Goal: Obtain resource: Download file/media

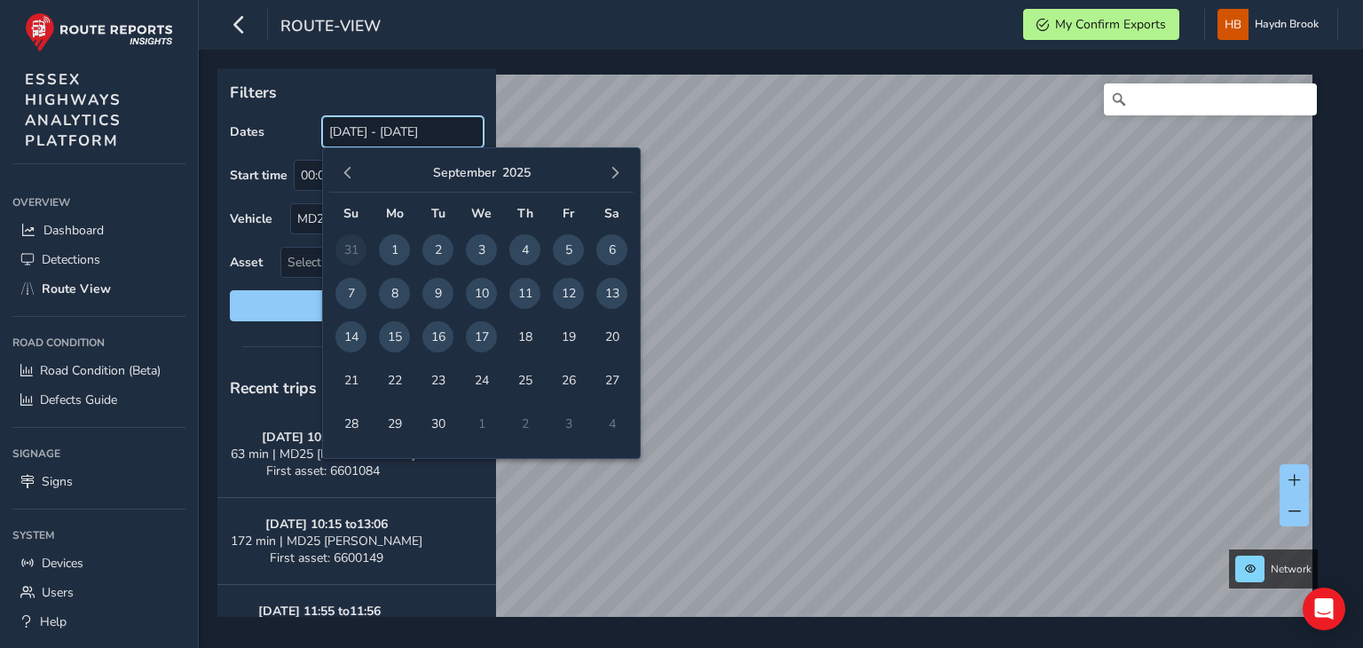
click at [448, 136] on input "[DATE] - [DATE]" at bounding box center [403, 131] width 162 height 31
click at [485, 345] on span "17" at bounding box center [481, 336] width 31 height 31
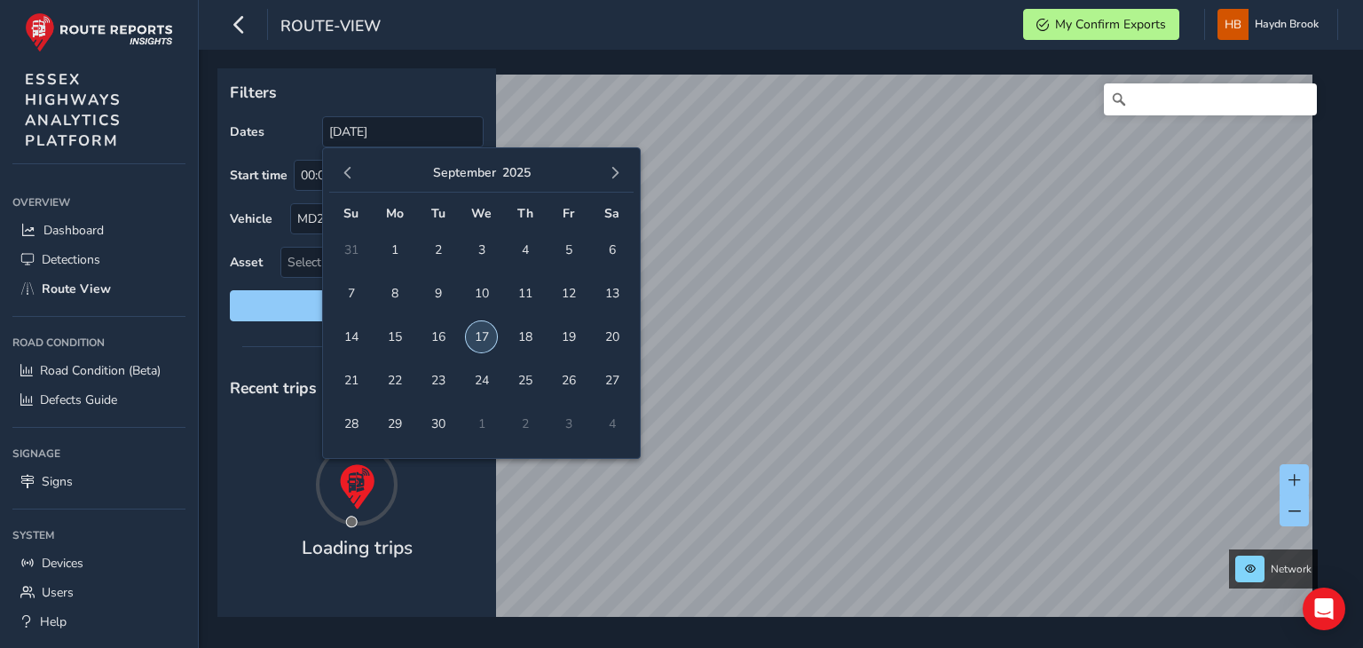
click at [485, 345] on span "17" at bounding box center [481, 336] width 31 height 31
type input "[DATE] - [DATE]"
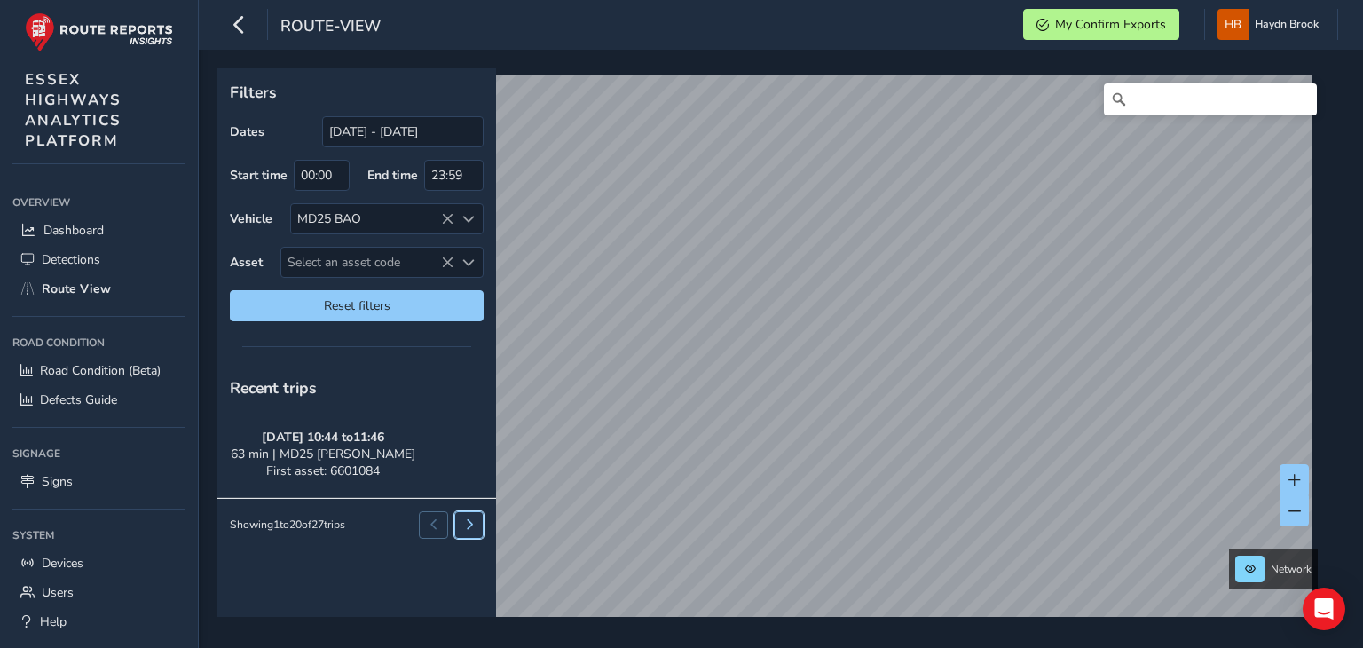
click at [477, 525] on button at bounding box center [468, 524] width 29 height 27
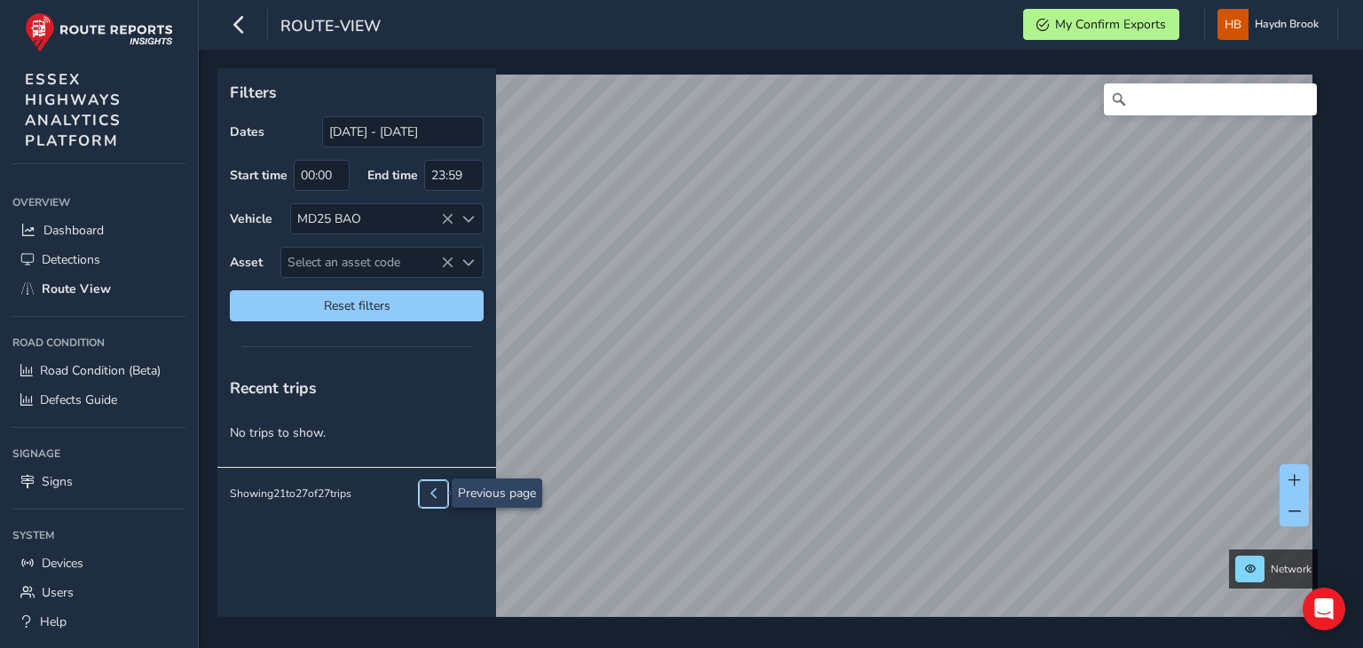
click at [426, 490] on button at bounding box center [433, 493] width 29 height 27
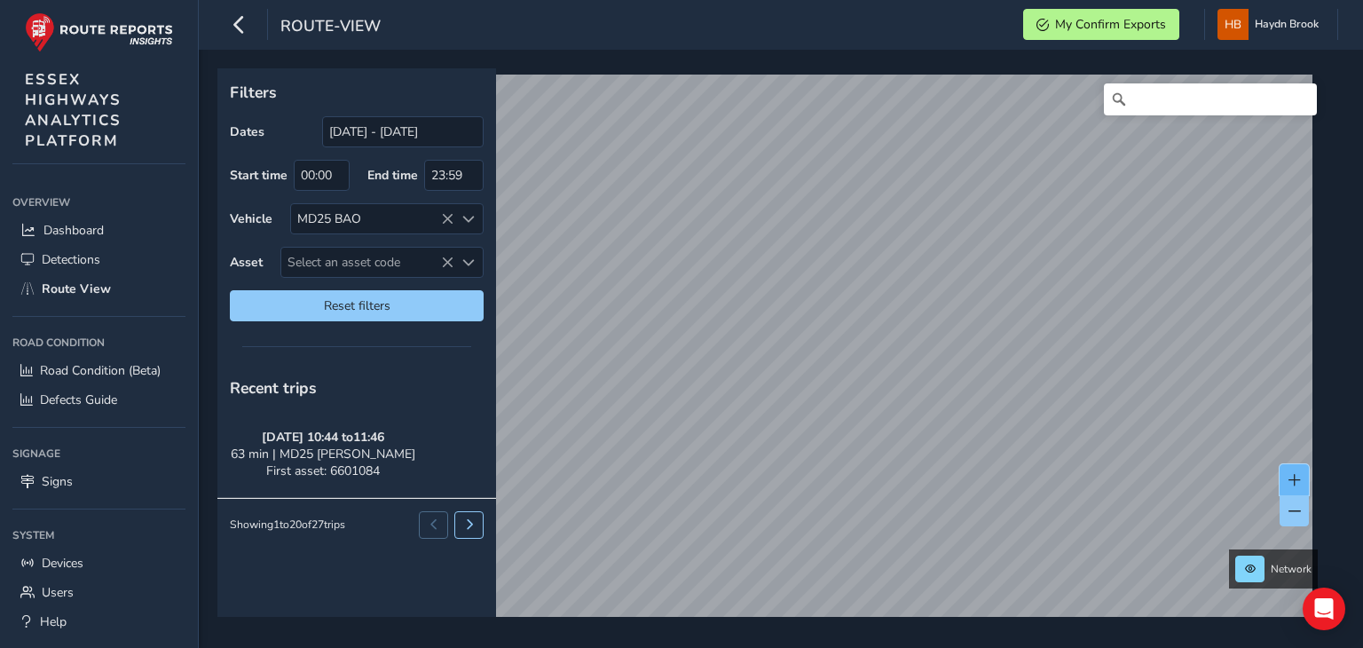
click at [1286, 477] on button at bounding box center [1294, 479] width 29 height 31
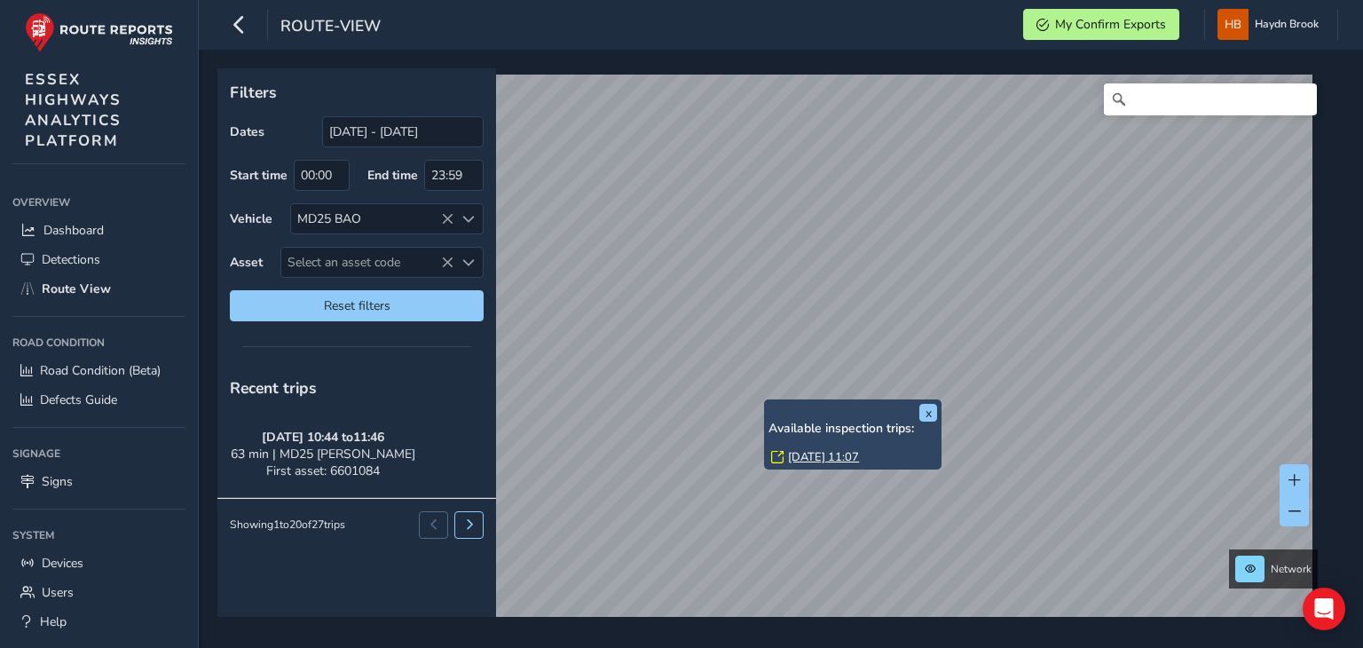
click at [802, 450] on link "[DATE] 11:07" at bounding box center [823, 457] width 71 height 16
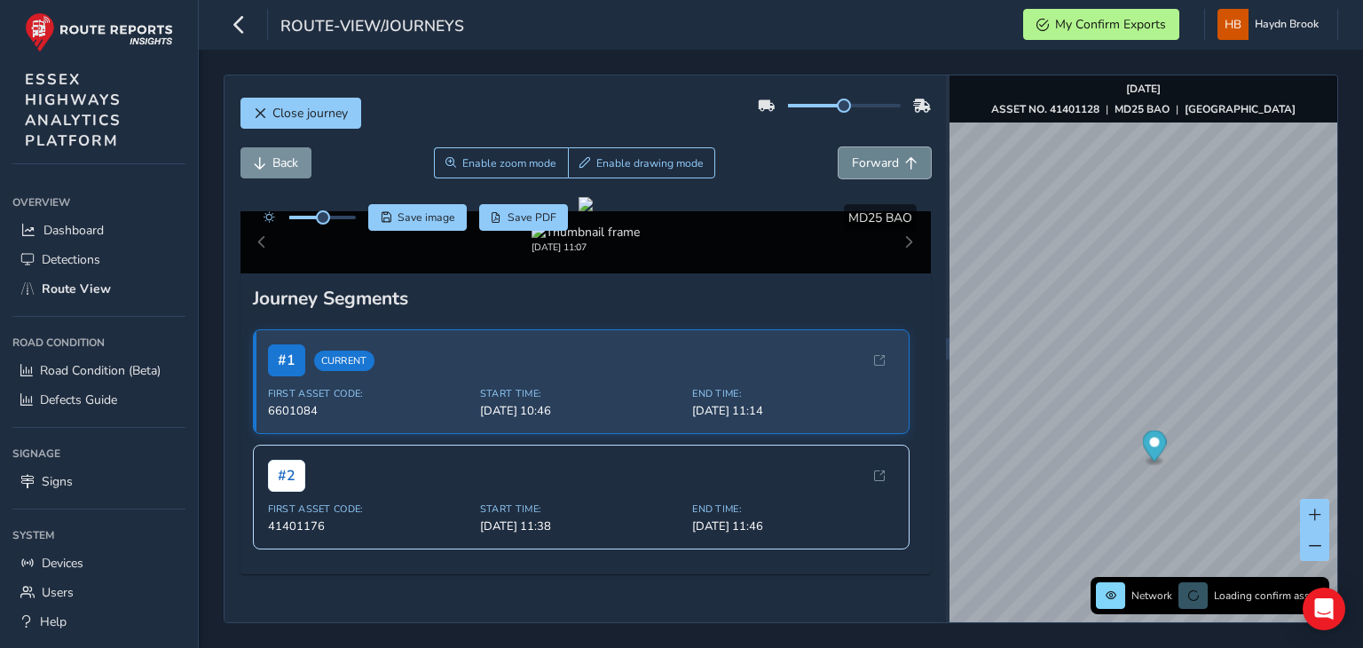
click at [852, 162] on span "Forward" at bounding box center [875, 162] width 47 height 17
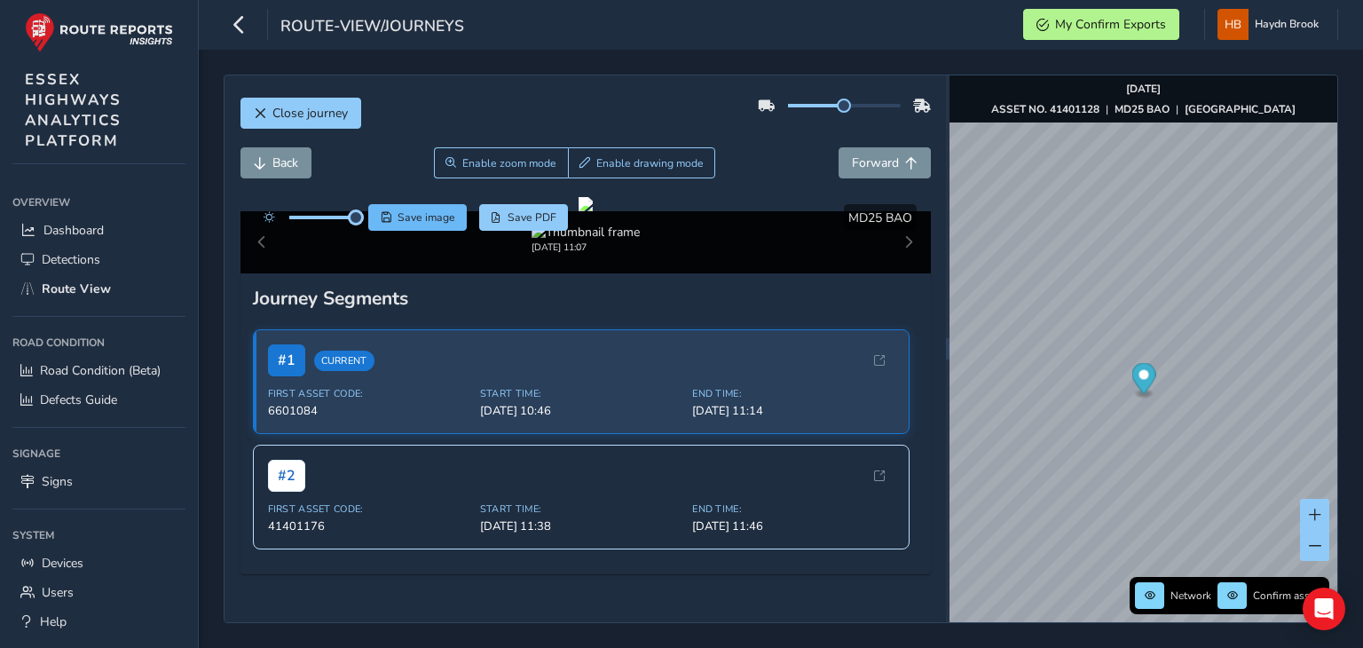
drag, startPoint x: 322, startPoint y: 221, endPoint x: 388, endPoint y: 215, distance: 66.0
click at [388, 215] on div "Save image Save PDF" at bounding box center [412, 217] width 314 height 27
click at [857, 164] on span "Forward" at bounding box center [875, 162] width 47 height 17
click at [273, 169] on span "Back" at bounding box center [285, 162] width 26 height 17
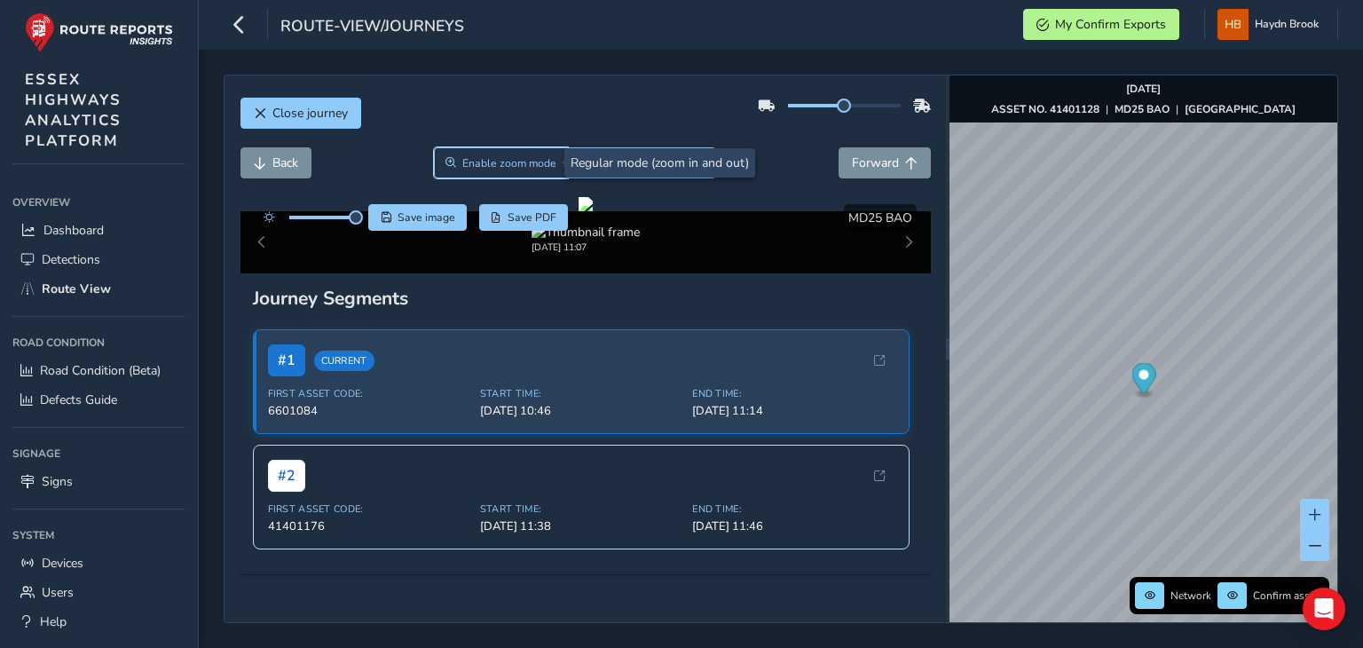
click at [499, 160] on span "Enable zoom mode" at bounding box center [509, 163] width 94 height 14
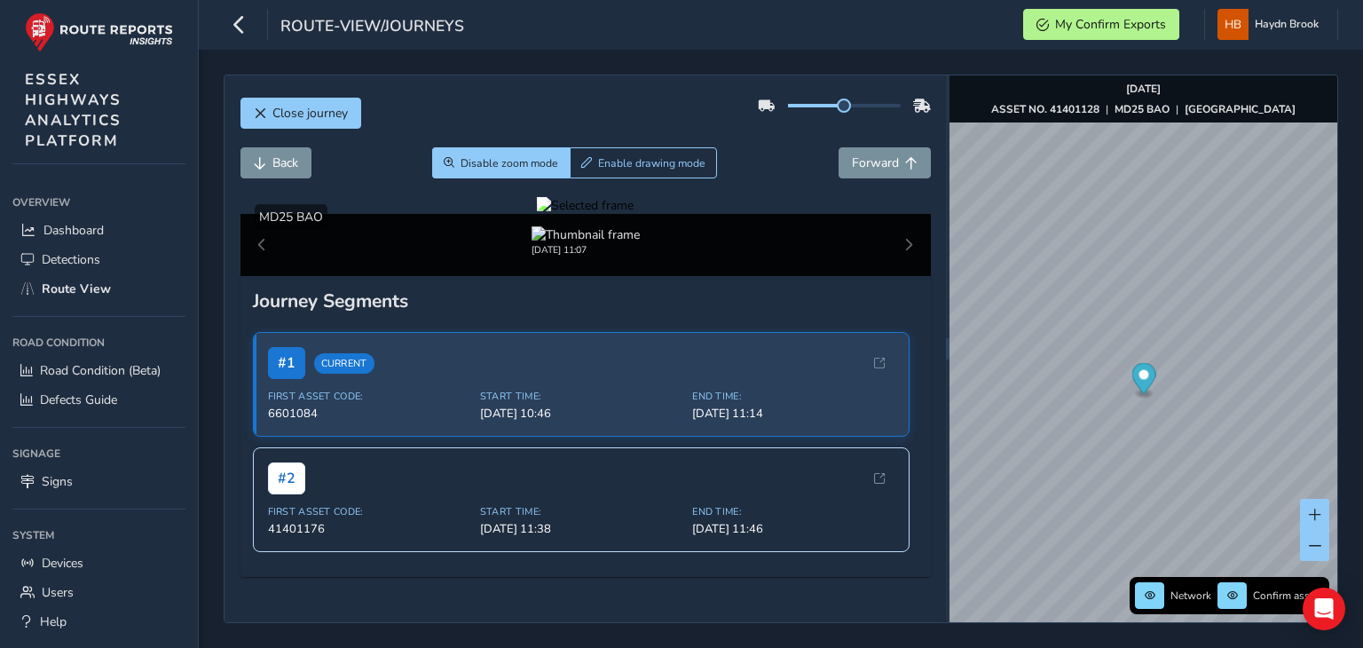
click at [621, 214] on div at bounding box center [585, 205] width 97 height 17
click at [614, 366] on img at bounding box center [777, 447] width 2556 height 1438
click at [303, 165] on button "Back" at bounding box center [275, 162] width 71 height 31
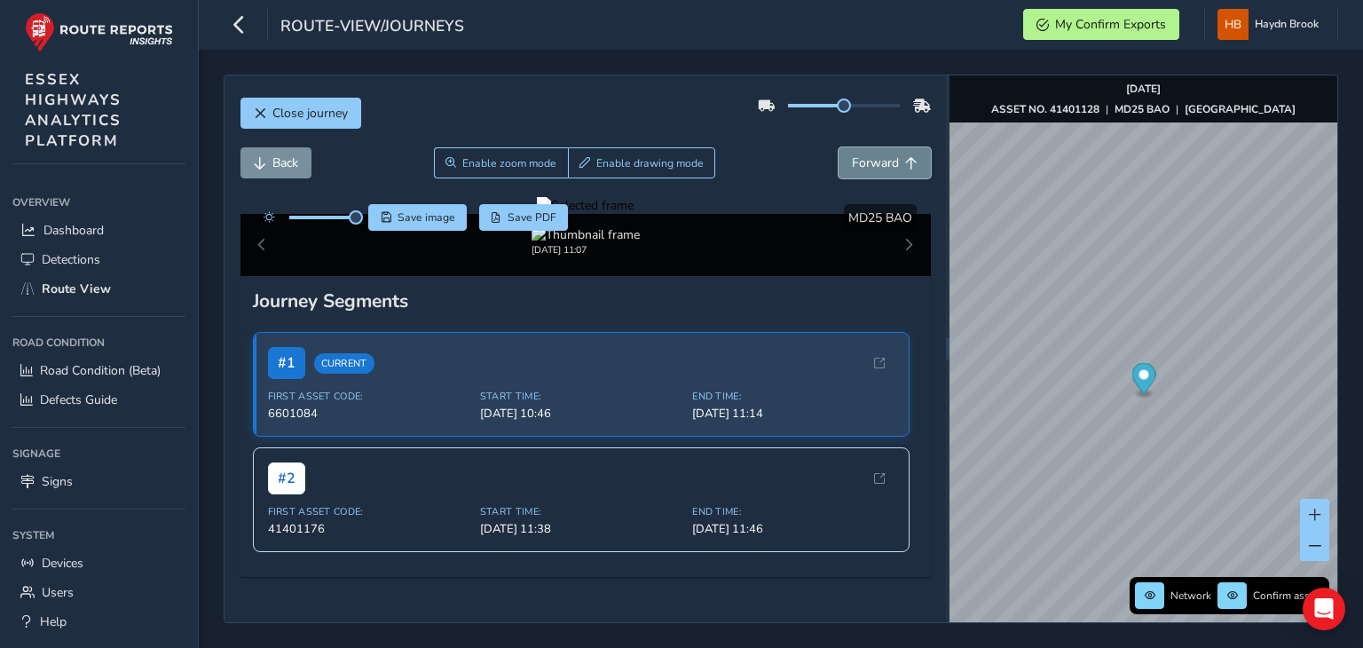
click at [869, 159] on span "Forward" at bounding box center [875, 162] width 47 height 17
click at [431, 220] on span "Save image" at bounding box center [427, 217] width 58 height 14
click at [862, 169] on span "Forward" at bounding box center [875, 162] width 47 height 17
click at [401, 217] on span "Save image" at bounding box center [427, 217] width 58 height 14
click at [884, 169] on span "Forward" at bounding box center [875, 162] width 47 height 17
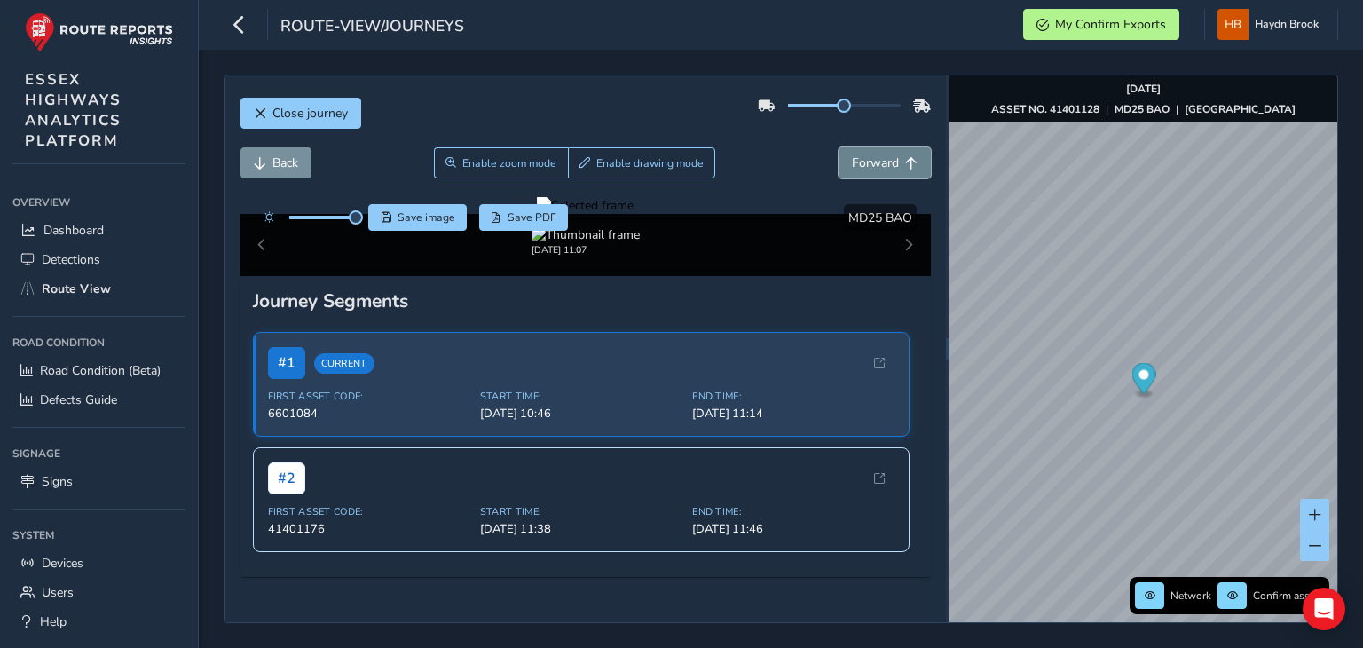
click at [884, 169] on span "Forward" at bounding box center [875, 162] width 47 height 17
click at [295, 173] on button "Back" at bounding box center [275, 162] width 71 height 31
click at [401, 214] on span "Save image" at bounding box center [427, 217] width 58 height 14
click at [852, 168] on span "Forward" at bounding box center [875, 162] width 47 height 17
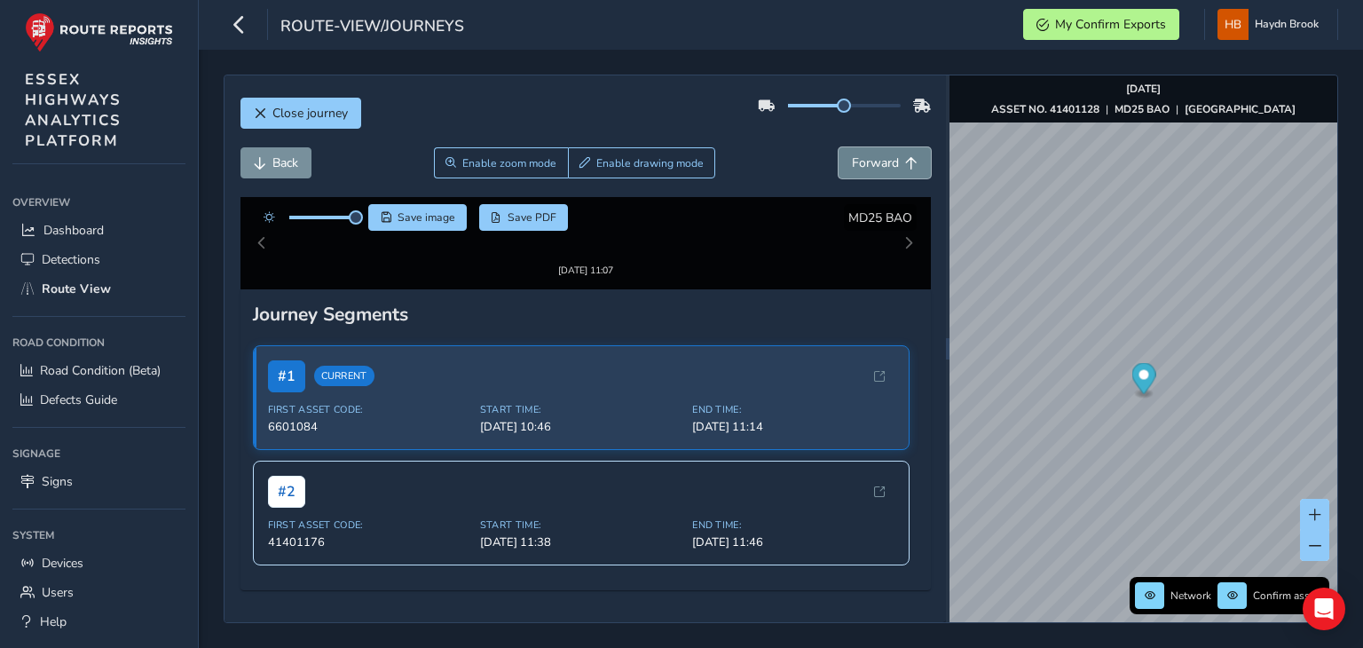
click at [852, 168] on span "Forward" at bounding box center [875, 162] width 47 height 17
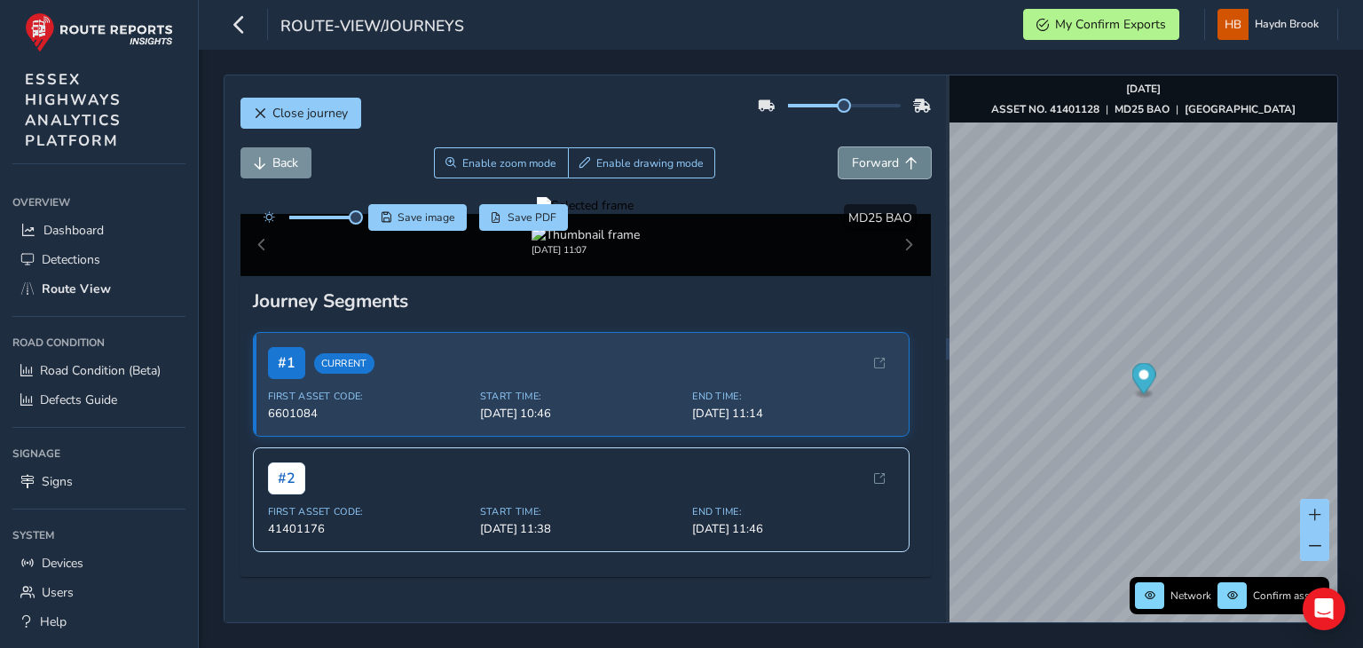
click at [852, 168] on span "Forward" at bounding box center [875, 162] width 47 height 17
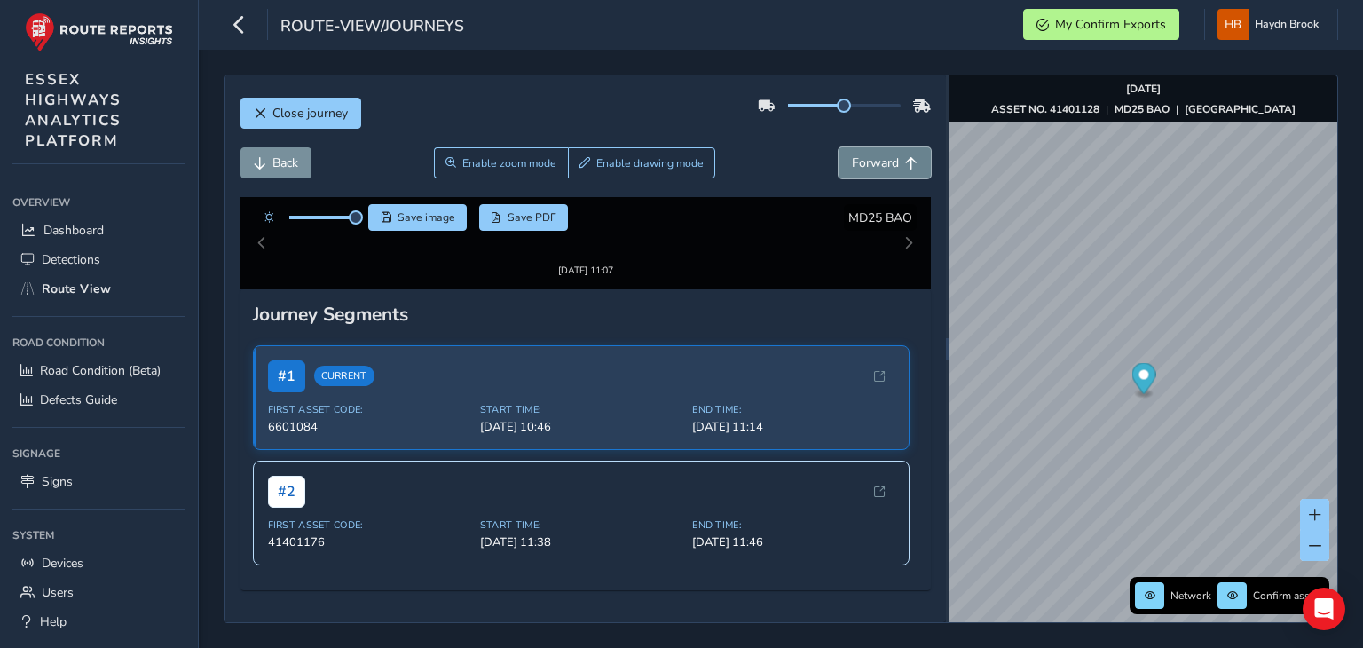
click at [852, 168] on span "Forward" at bounding box center [875, 162] width 47 height 17
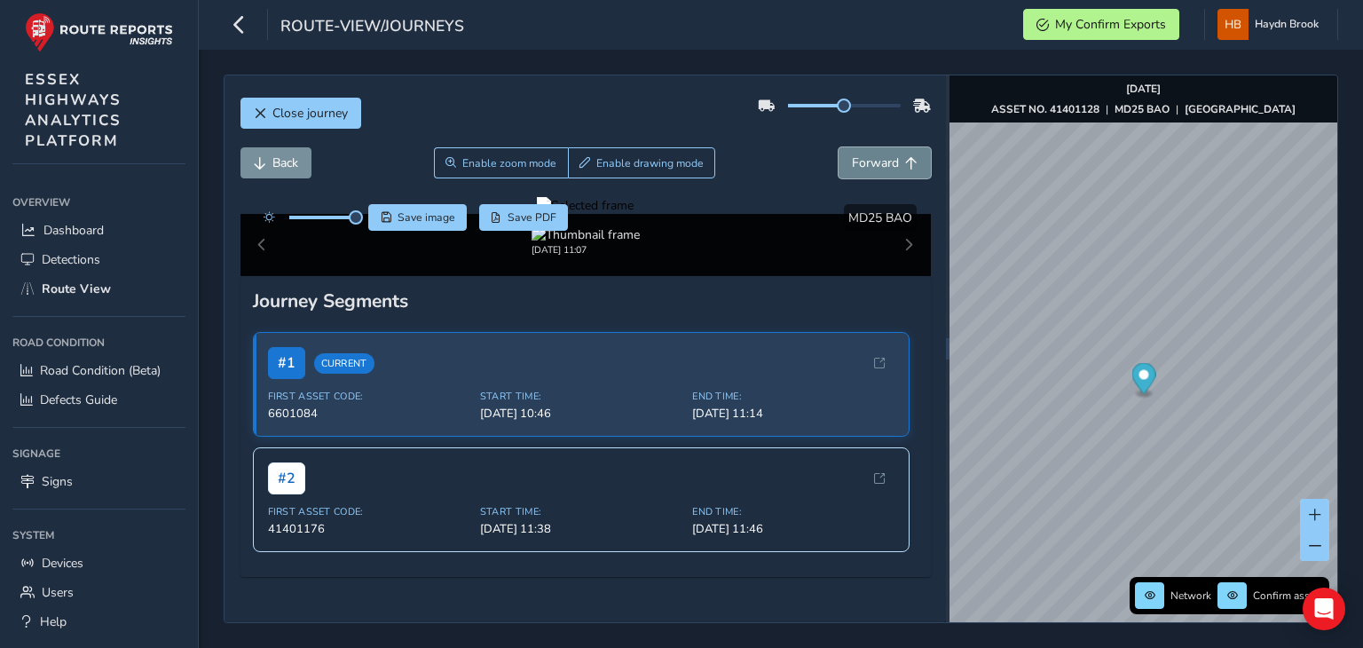
click at [852, 168] on span "Forward" at bounding box center [875, 162] width 47 height 17
click at [1225, 202] on img "Preview frame" at bounding box center [1247, 195] width 44 height 14
click at [886, 164] on button "Forward" at bounding box center [885, 162] width 92 height 31
click at [417, 216] on span "Save image" at bounding box center [427, 217] width 58 height 14
click at [392, 213] on button "Save image" at bounding box center [417, 217] width 99 height 27
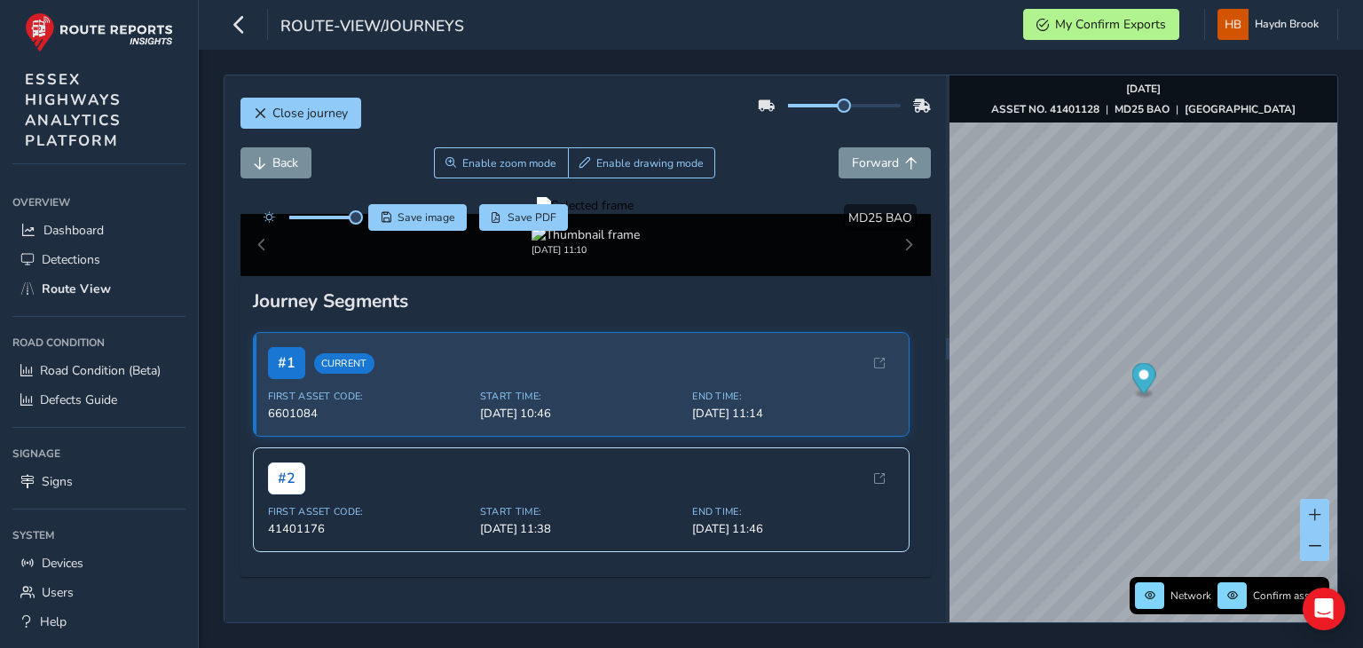
click at [634, 214] on div at bounding box center [585, 205] width 97 height 17
click at [759, 389] on img at bounding box center [376, 384] width 2556 height 1438
